Goal: Navigation & Orientation: Understand site structure

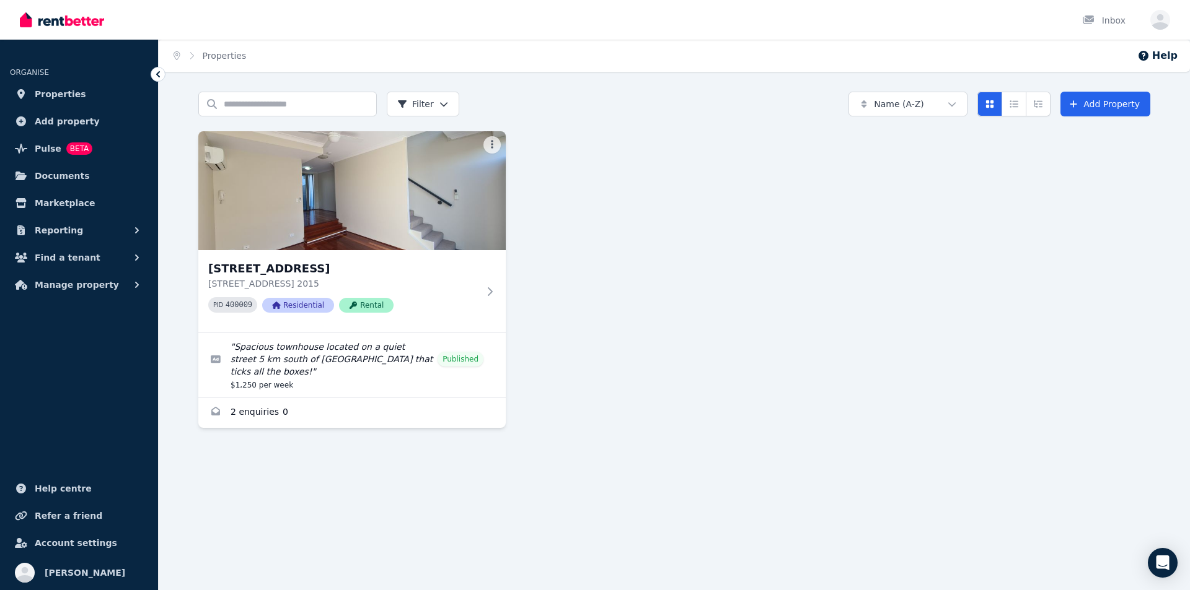
click at [50, 24] on img at bounding box center [62, 20] width 84 height 19
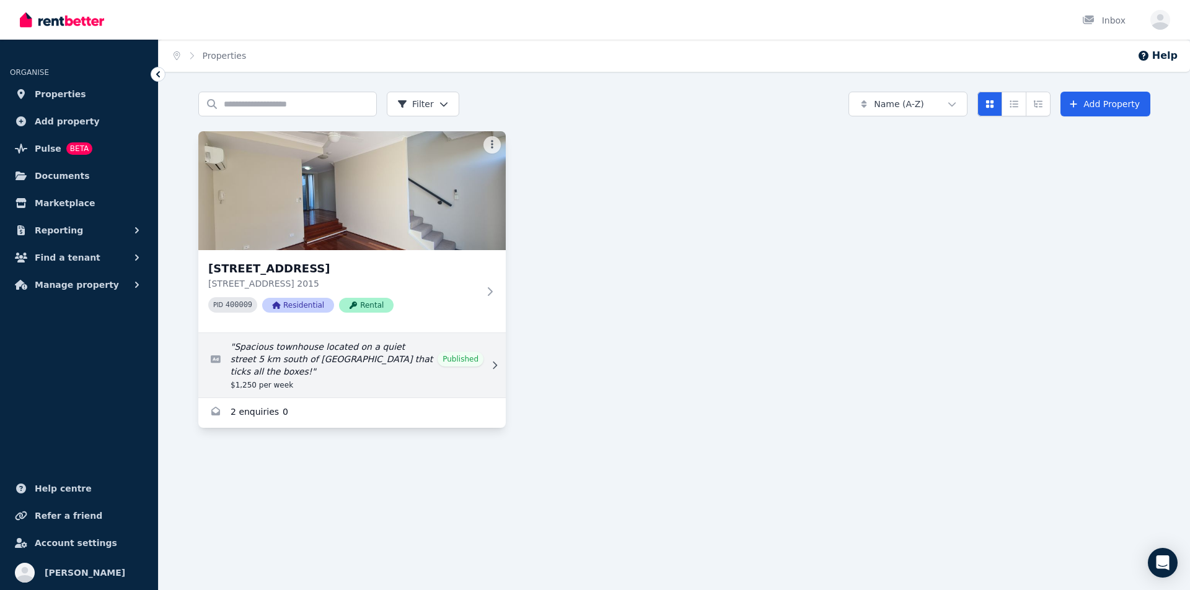
click at [497, 361] on icon at bounding box center [494, 365] width 12 height 9
click at [494, 361] on icon at bounding box center [494, 365] width 12 height 9
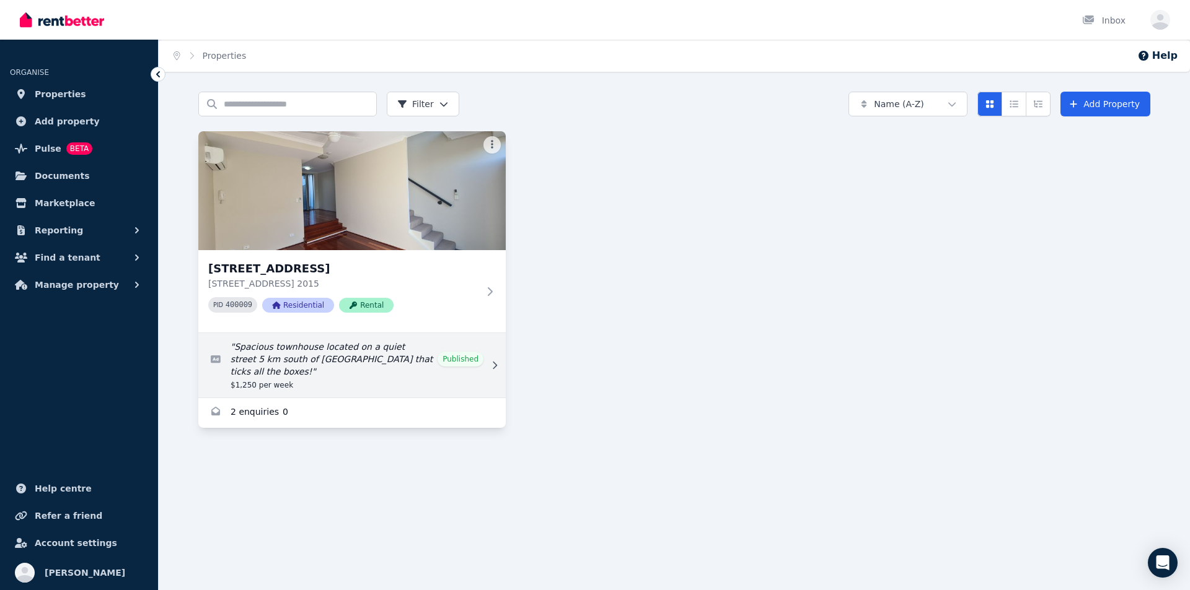
click at [494, 361] on icon at bounding box center [494, 365] width 12 height 9
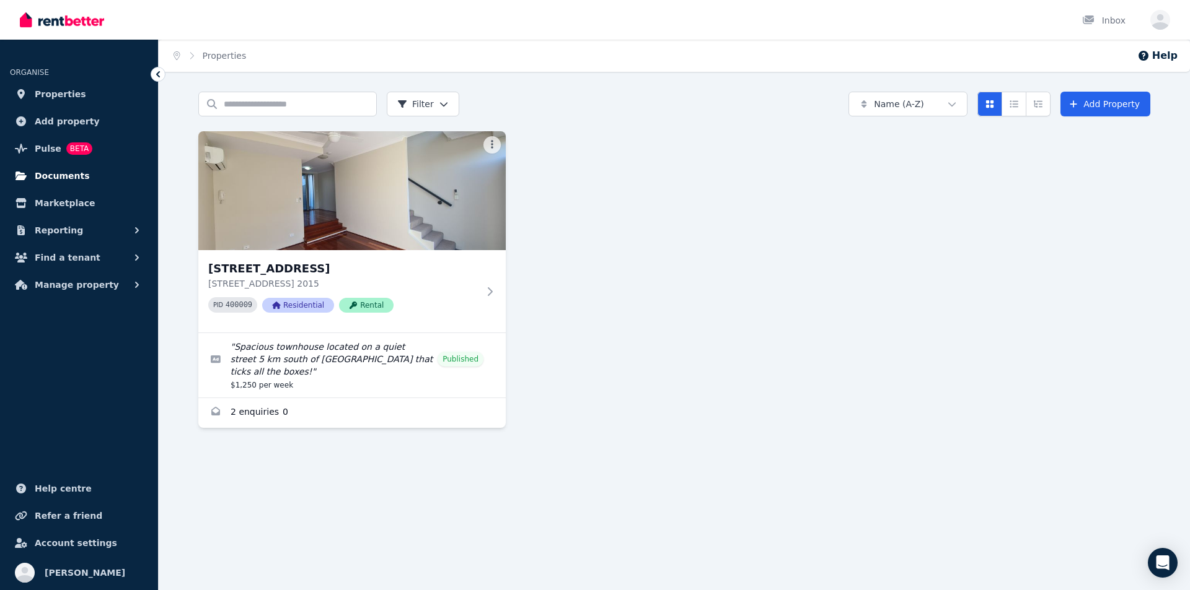
click at [50, 173] on span "Documents" at bounding box center [62, 176] width 55 height 15
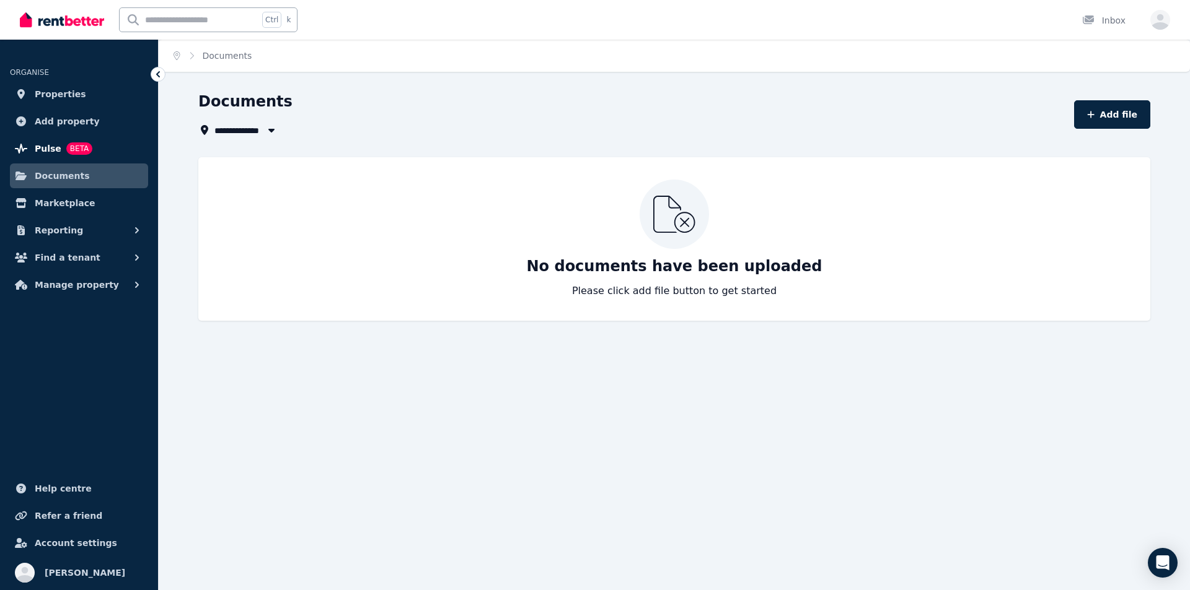
click at [50, 152] on span "Pulse" at bounding box center [48, 148] width 27 height 15
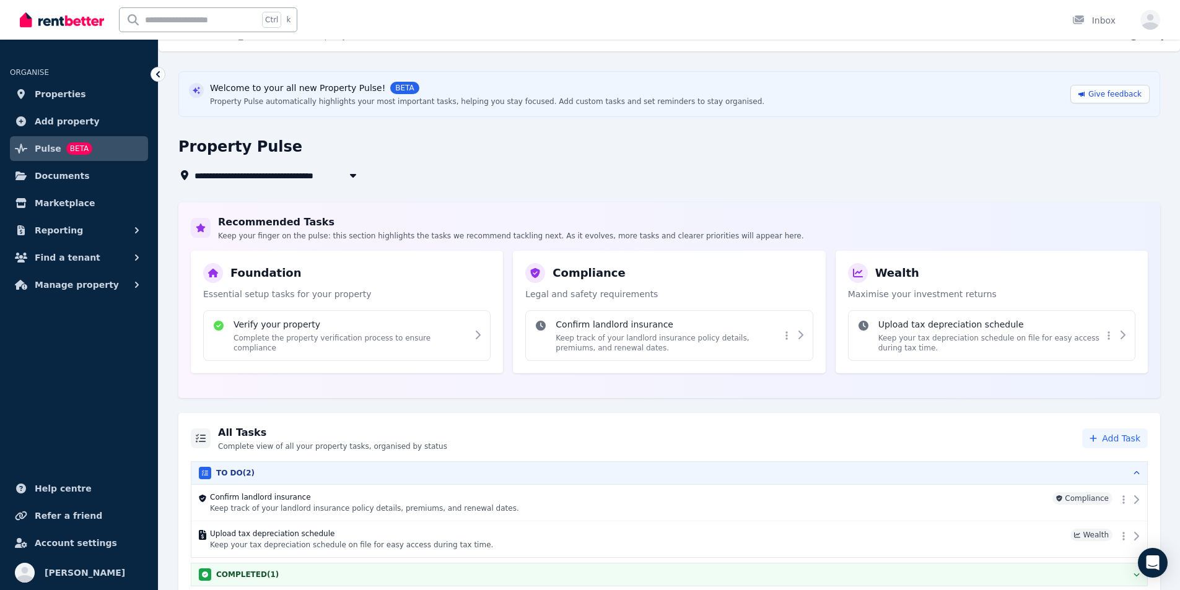
scroll to position [29, 0]
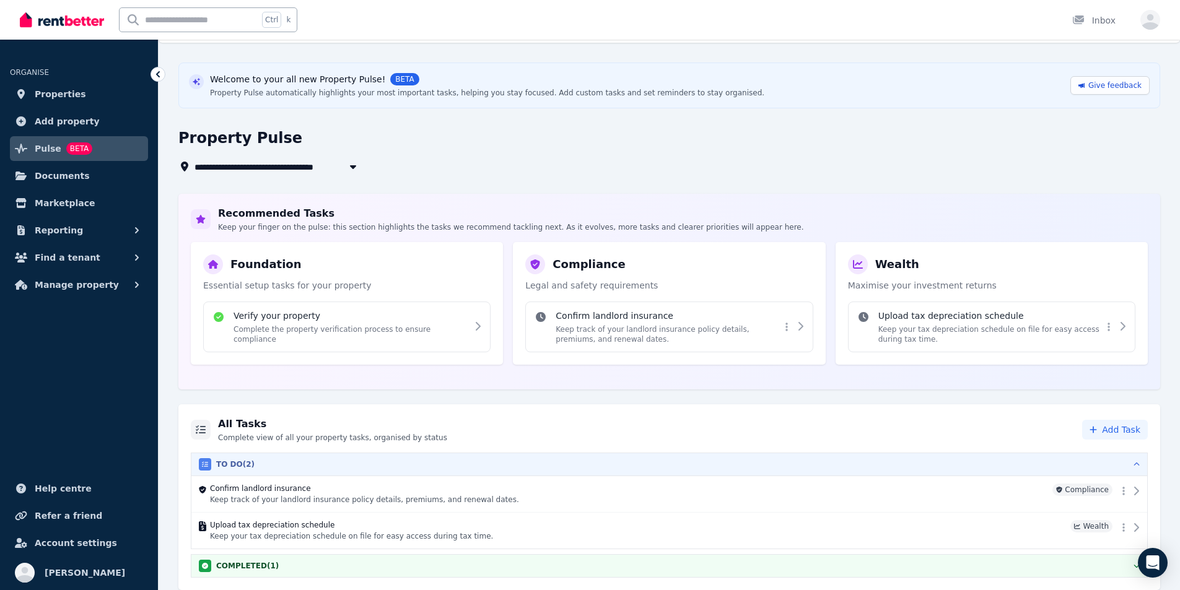
click at [234, 465] on h3 "TO DO ( 2 )" at bounding box center [235, 465] width 38 height 10
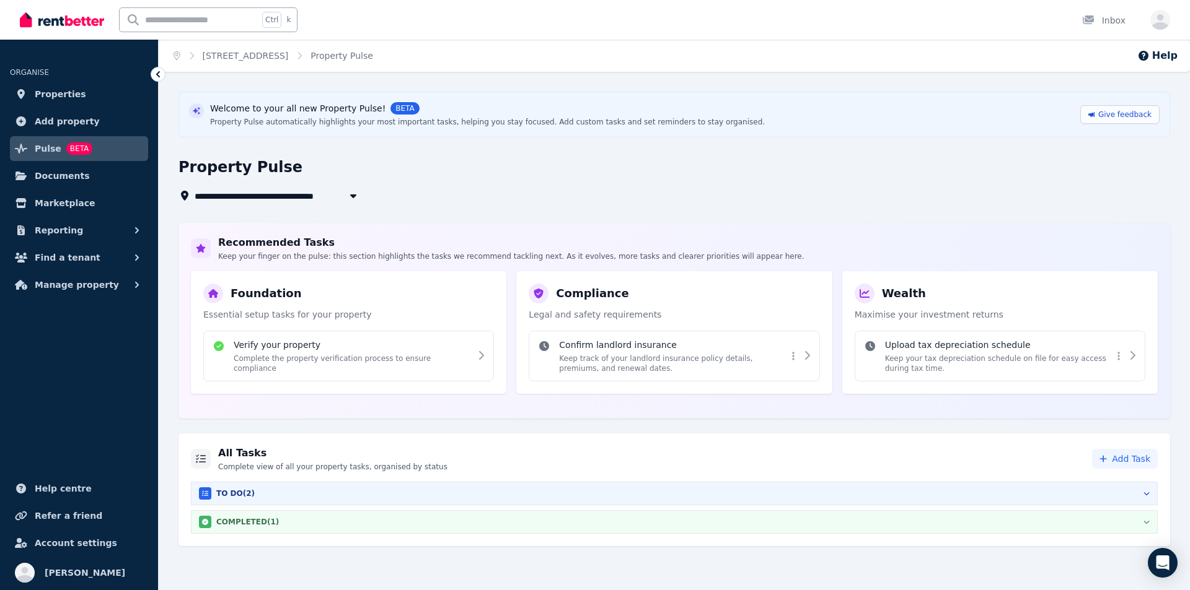
click at [237, 527] on h3 "COMPLETED ( 1 )" at bounding box center [247, 522] width 63 height 10
click at [1126, 549] on span "Foundation" at bounding box center [1108, 548] width 58 height 12
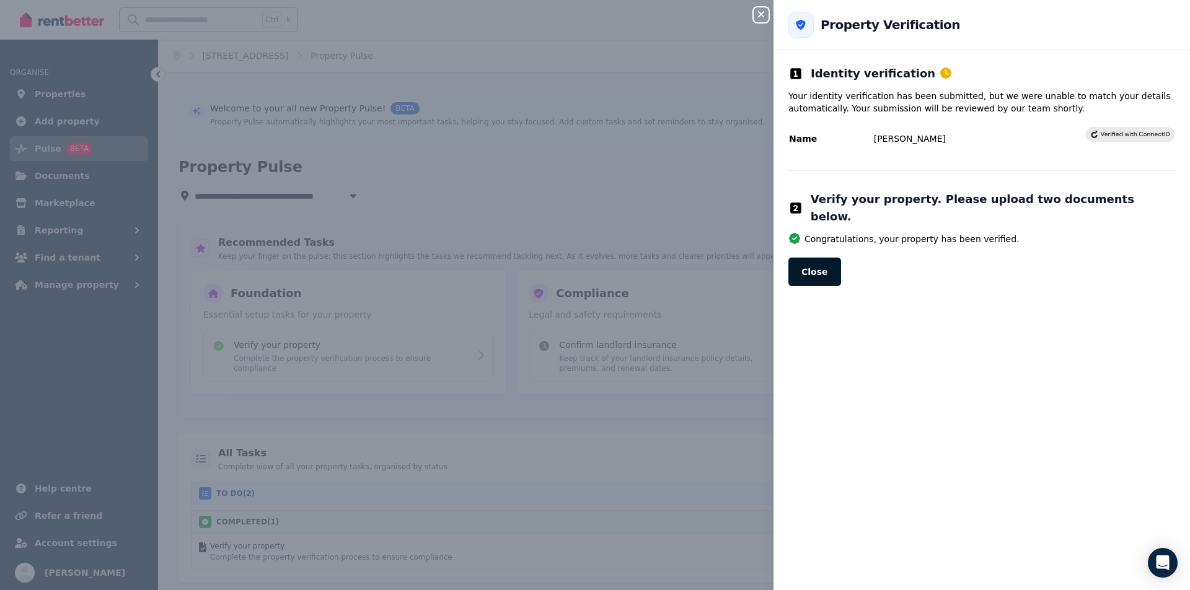
click at [819, 261] on button "Close" at bounding box center [814, 272] width 53 height 29
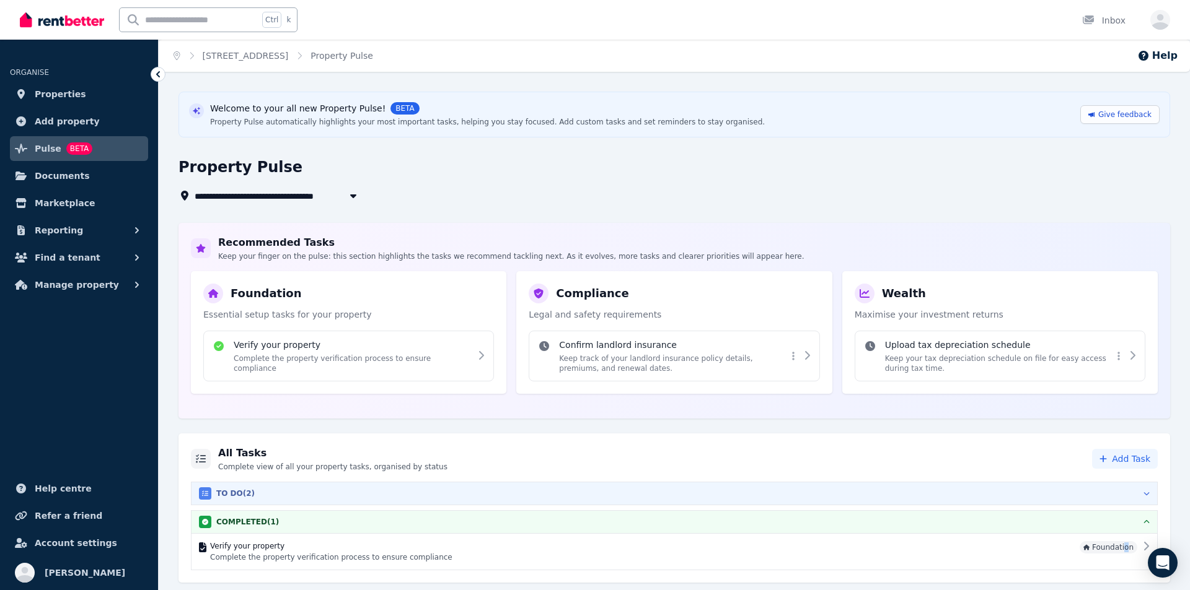
click at [240, 493] on h3 "TO DO ( 2 )" at bounding box center [235, 494] width 38 height 10
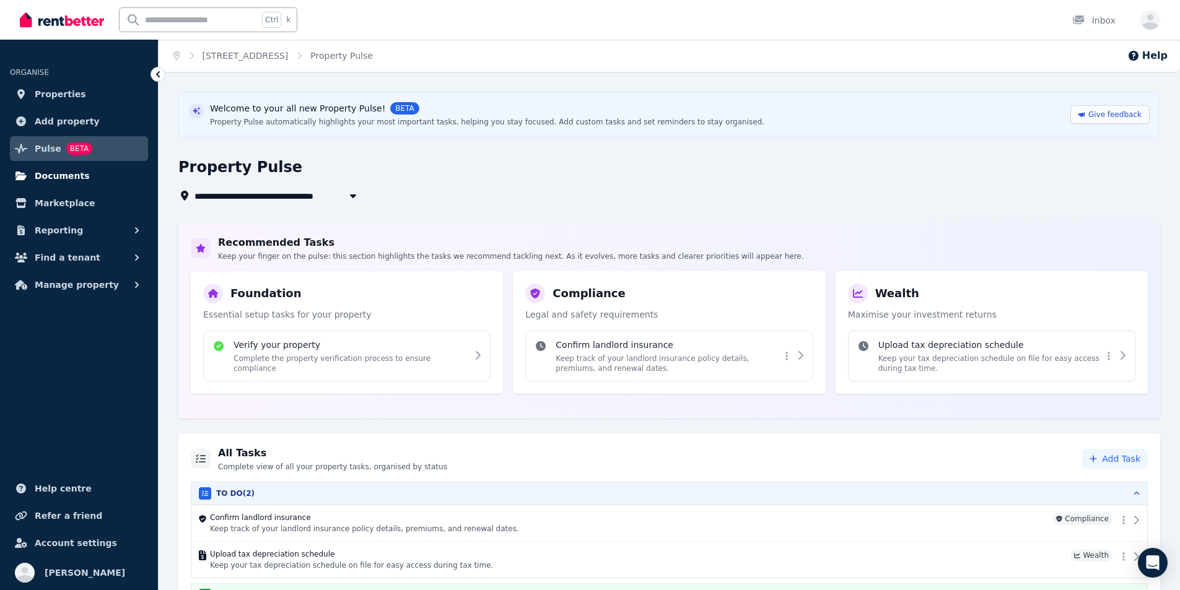
click at [77, 183] on link "Documents" at bounding box center [79, 176] width 138 height 25
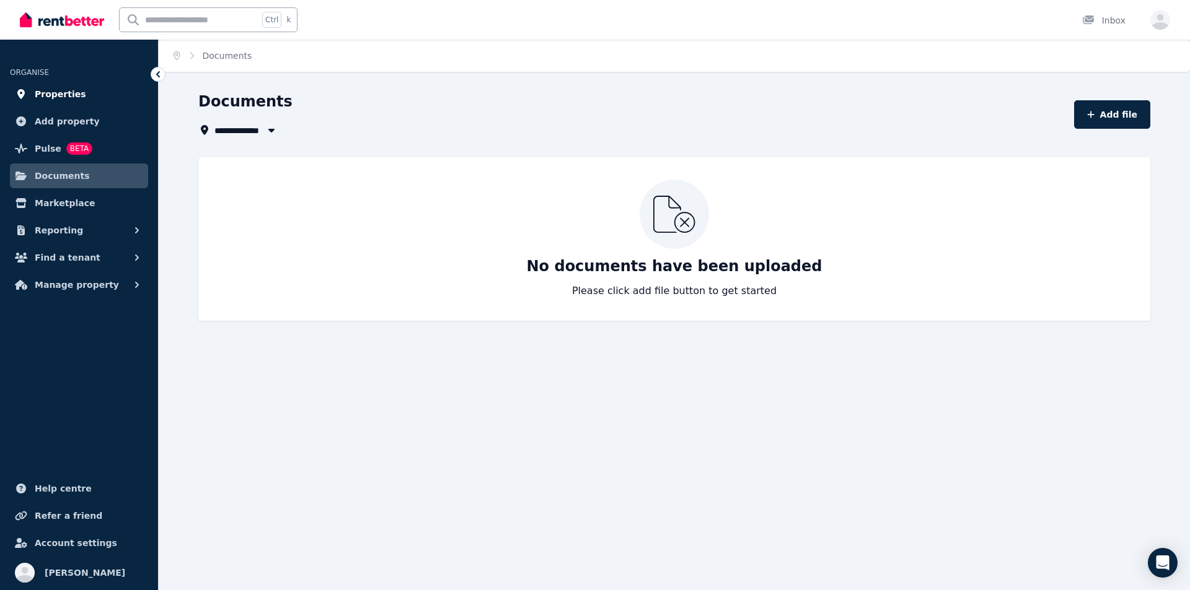
click at [58, 93] on span "Properties" at bounding box center [60, 94] width 51 height 15
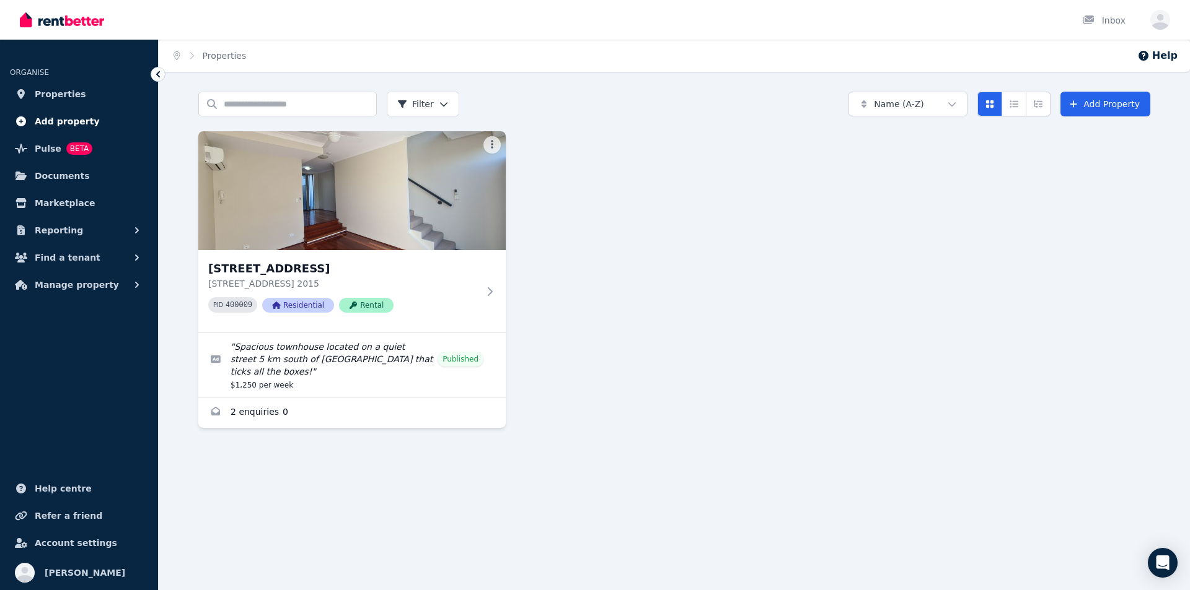
click at [68, 120] on span "Add property" at bounding box center [67, 121] width 65 height 15
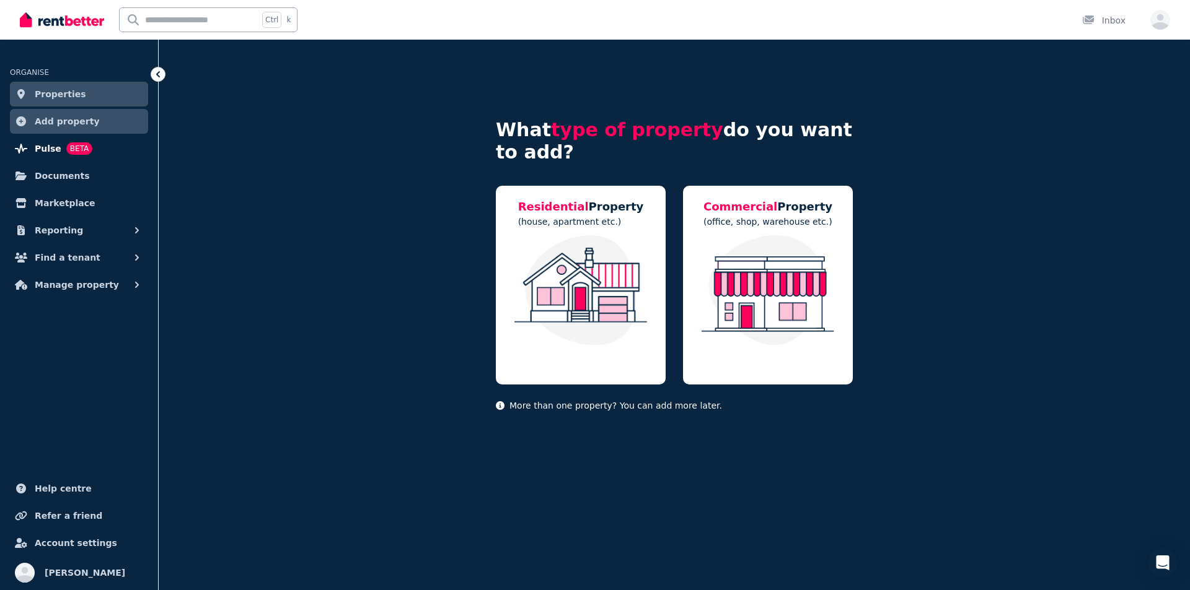
click at [27, 146] on icon at bounding box center [21, 149] width 12 height 10
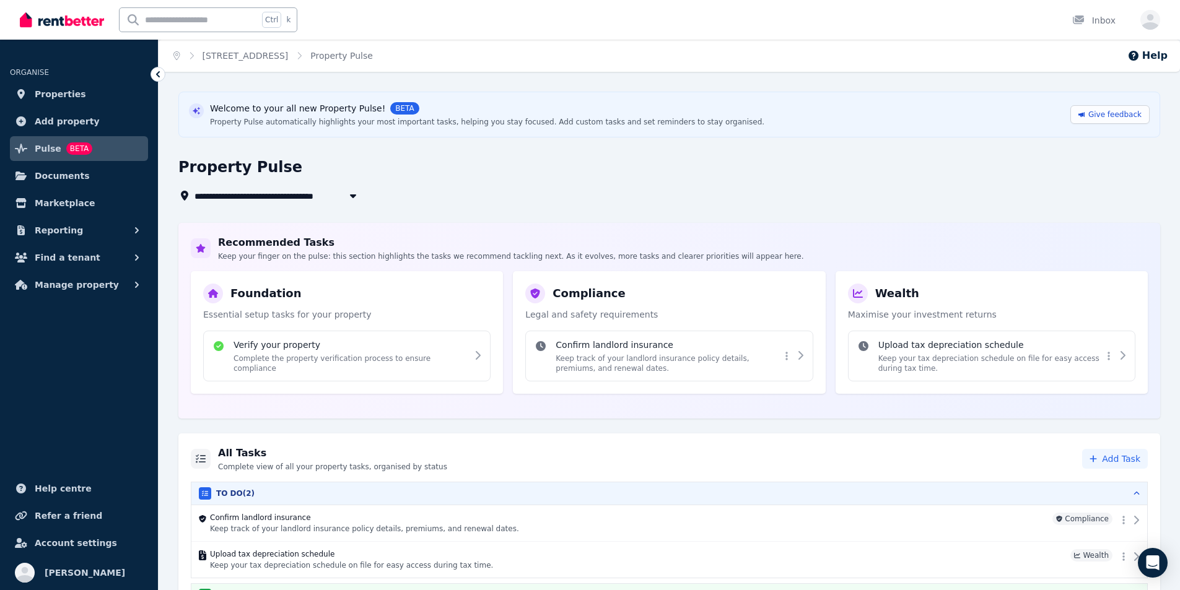
scroll to position [29, 0]
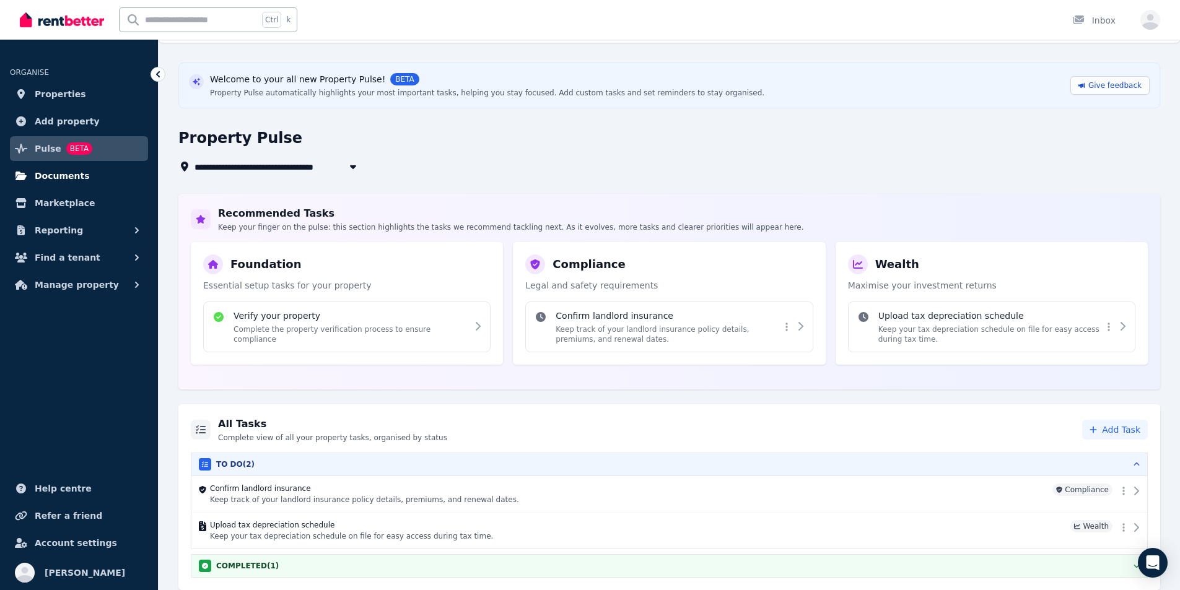
click at [61, 178] on span "Documents" at bounding box center [62, 176] width 55 height 15
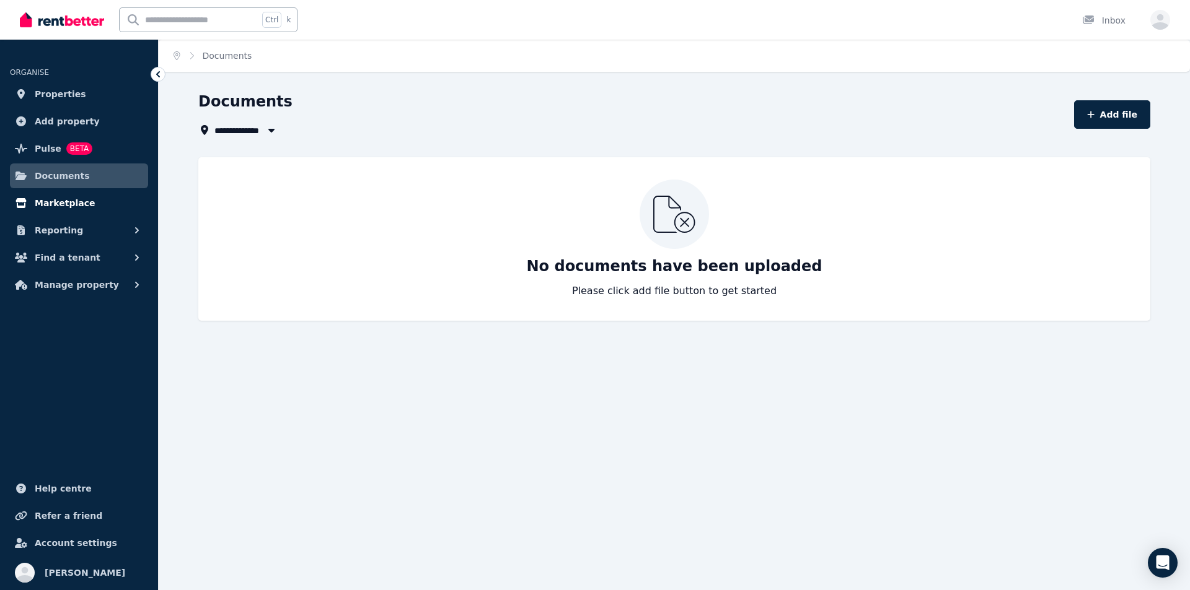
click at [62, 200] on span "Marketplace" at bounding box center [65, 203] width 60 height 15
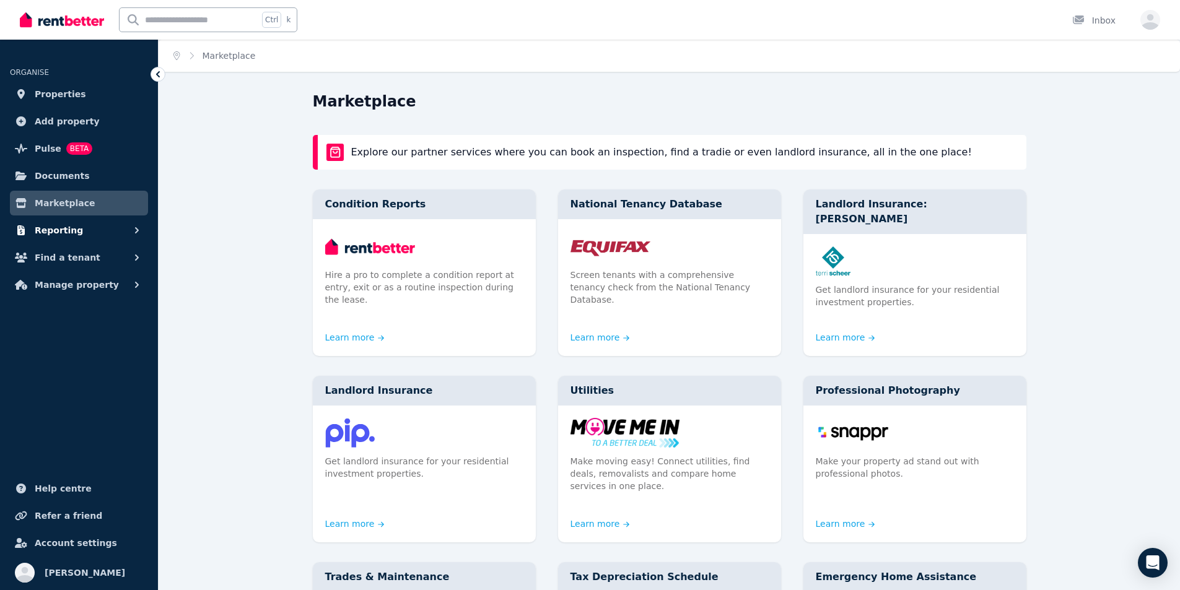
click at [61, 226] on span "Reporting" at bounding box center [59, 230] width 48 height 15
click at [54, 94] on span "Properties" at bounding box center [60, 94] width 51 height 15
